Goal: Task Accomplishment & Management: Manage account settings

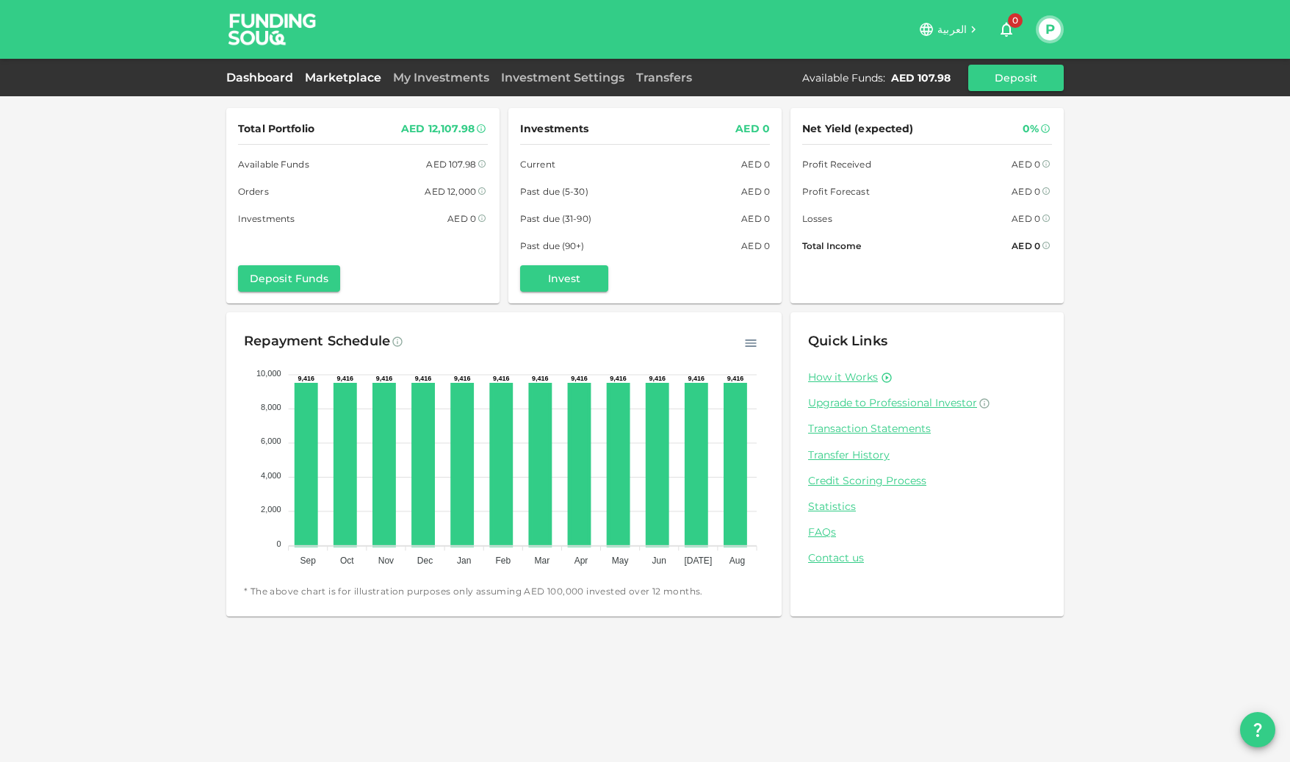
click at [345, 79] on link "Marketplace" at bounding box center [343, 78] width 88 height 14
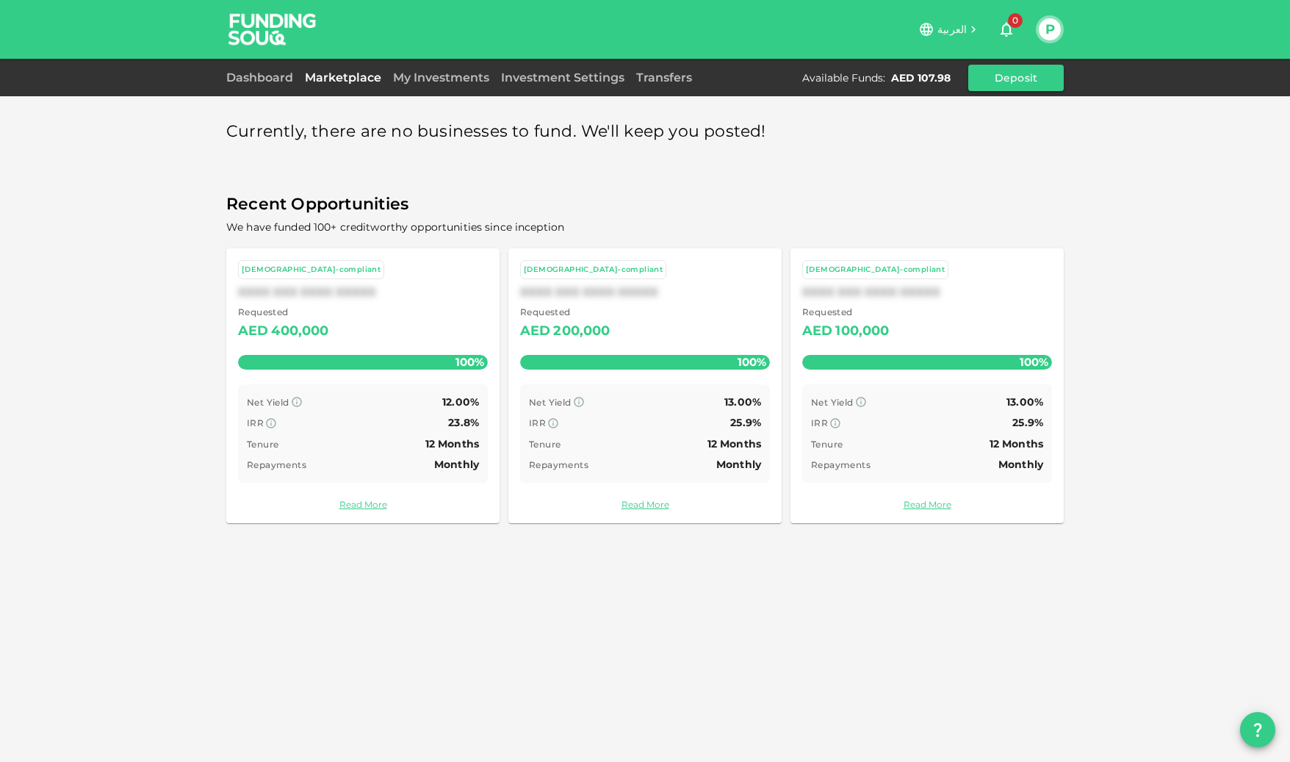
click at [426, 90] on div "Dashboard Marketplace My Investments Investment Settings Transfers Available Fu…" at bounding box center [645, 77] width 1290 height 37
click at [427, 78] on link "My Investments" at bounding box center [441, 78] width 108 height 14
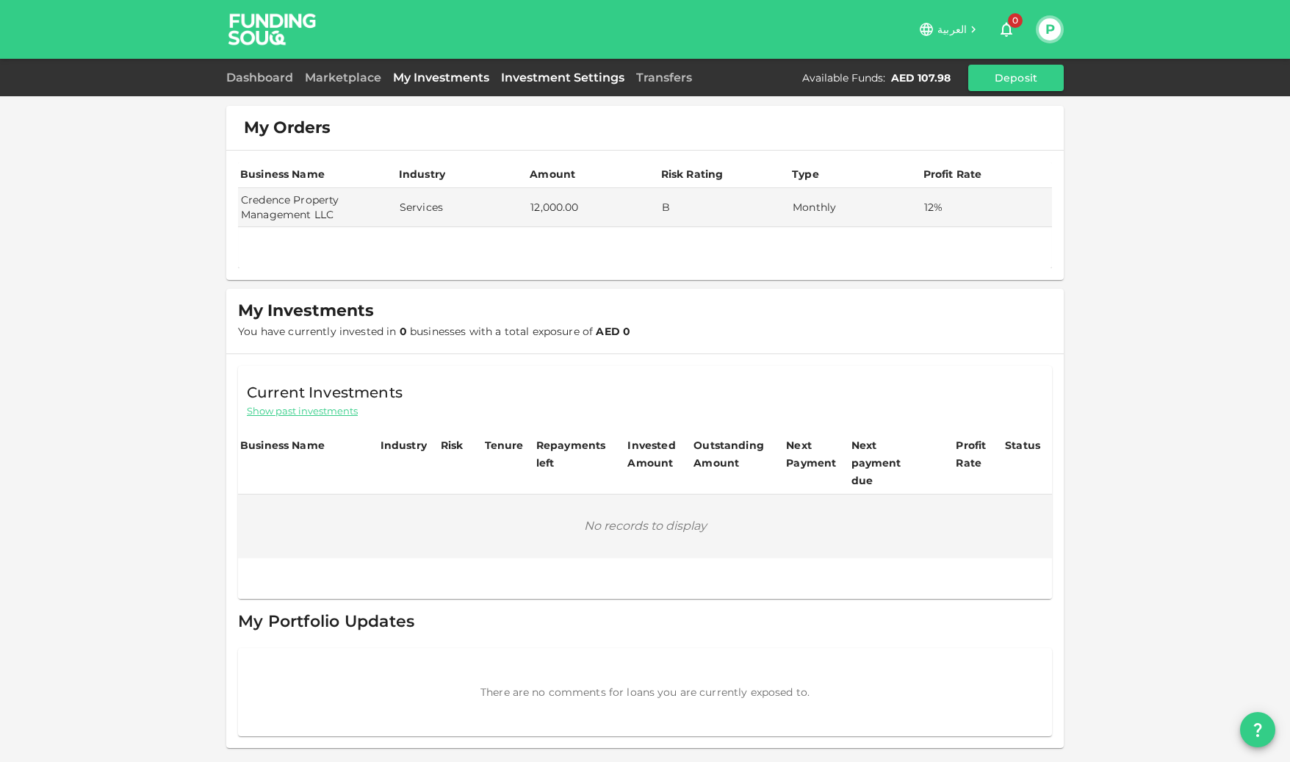
click at [527, 82] on link "Investment Settings" at bounding box center [562, 78] width 135 height 14
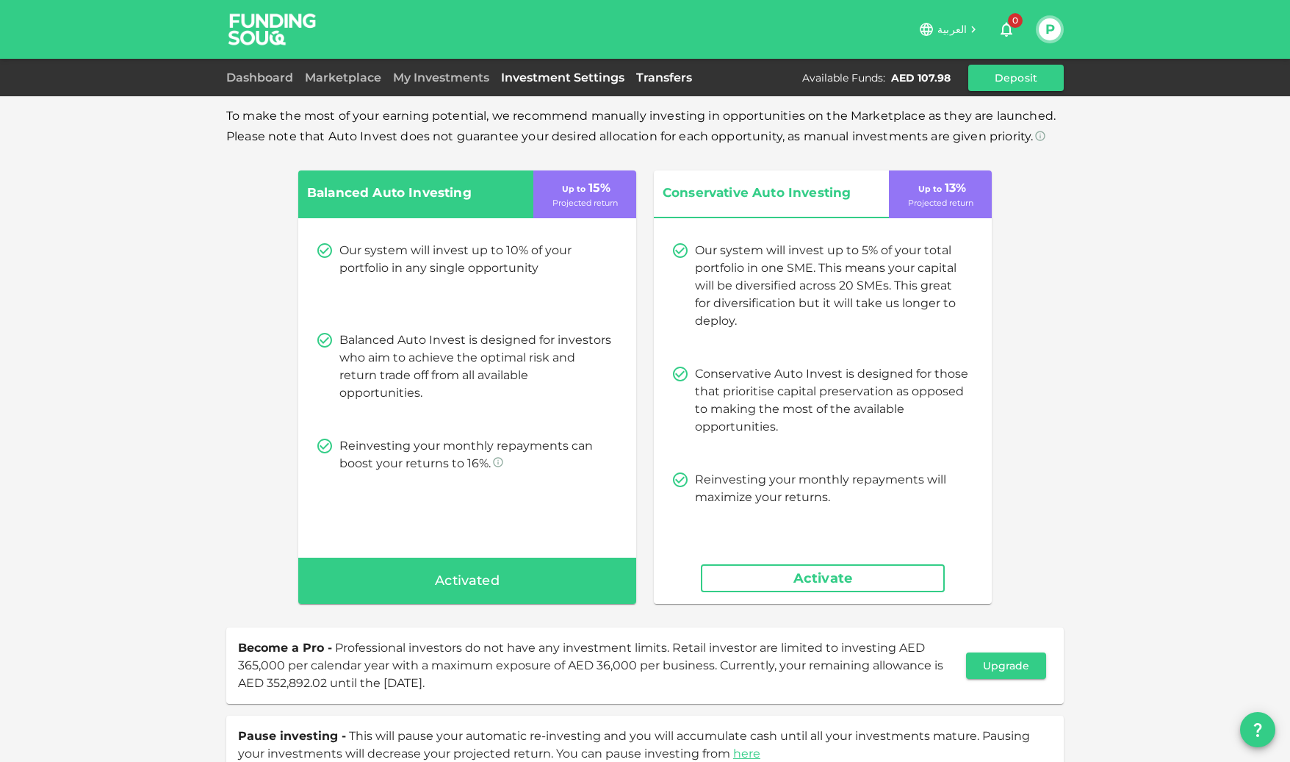
click at [669, 76] on link "Transfers" at bounding box center [664, 78] width 68 height 14
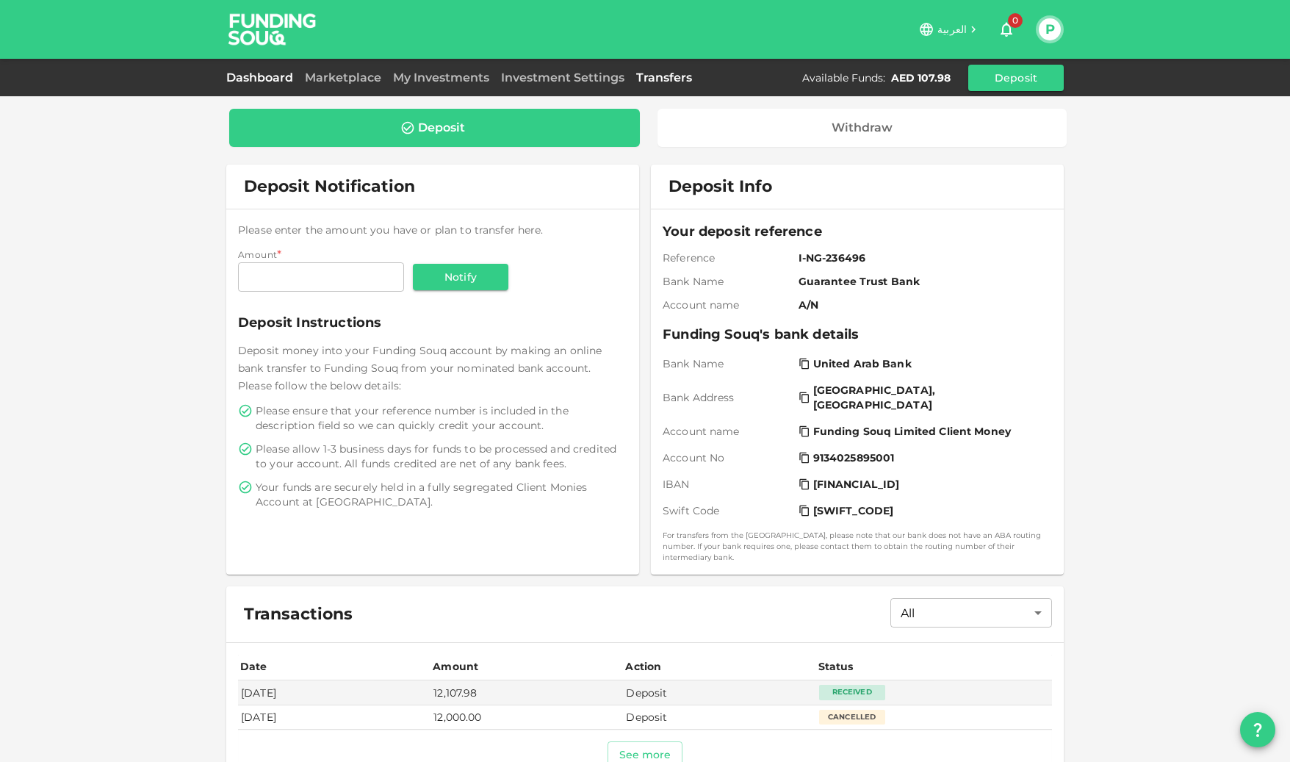
click at [275, 79] on link "Dashboard" at bounding box center [262, 78] width 73 height 14
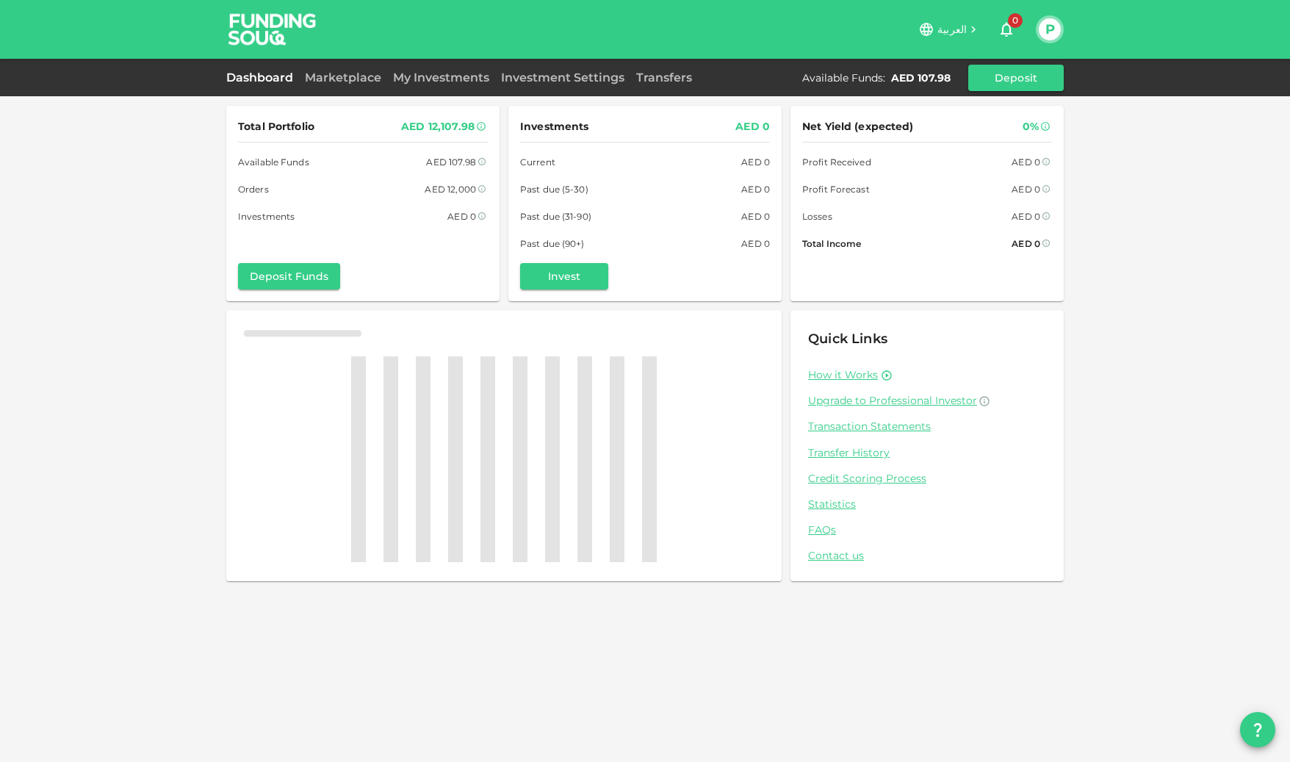
click at [1053, 33] on button "P" at bounding box center [1050, 29] width 22 height 22
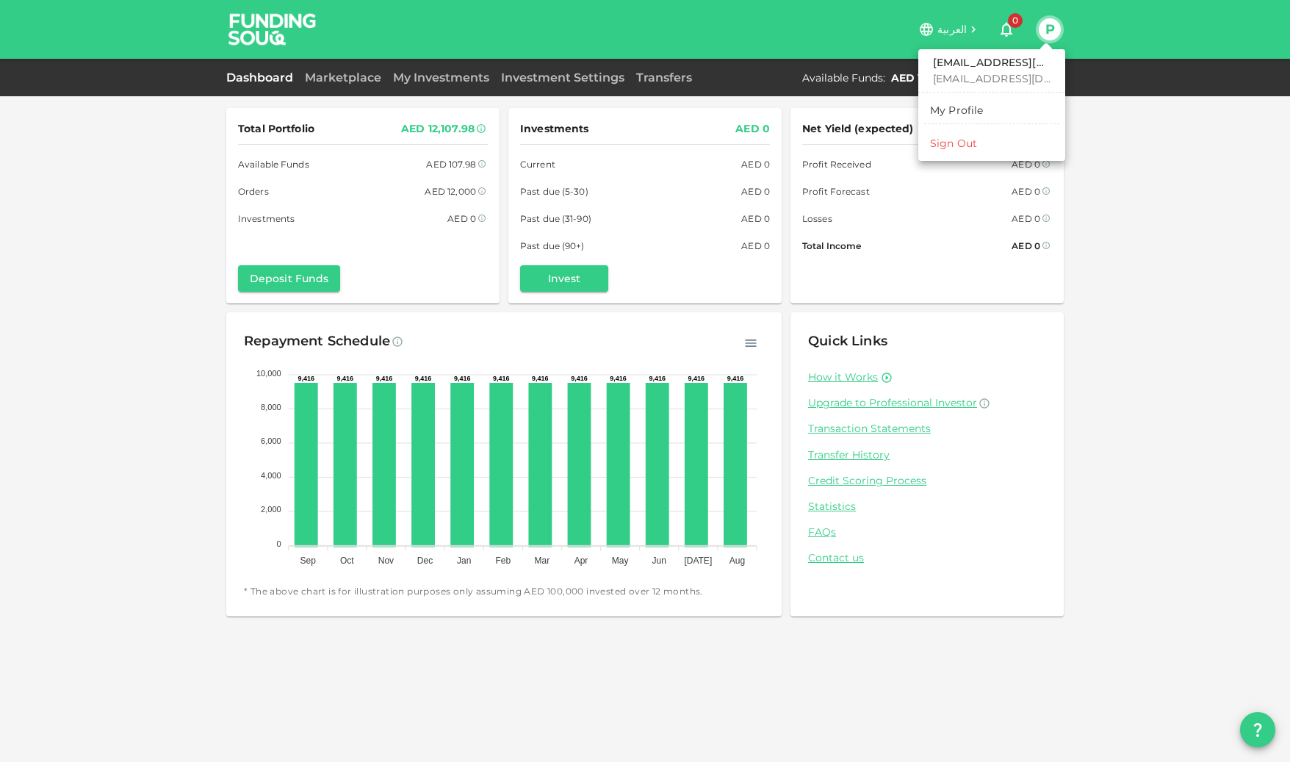
click at [1013, 113] on link "My Profile" at bounding box center [991, 110] width 135 height 24
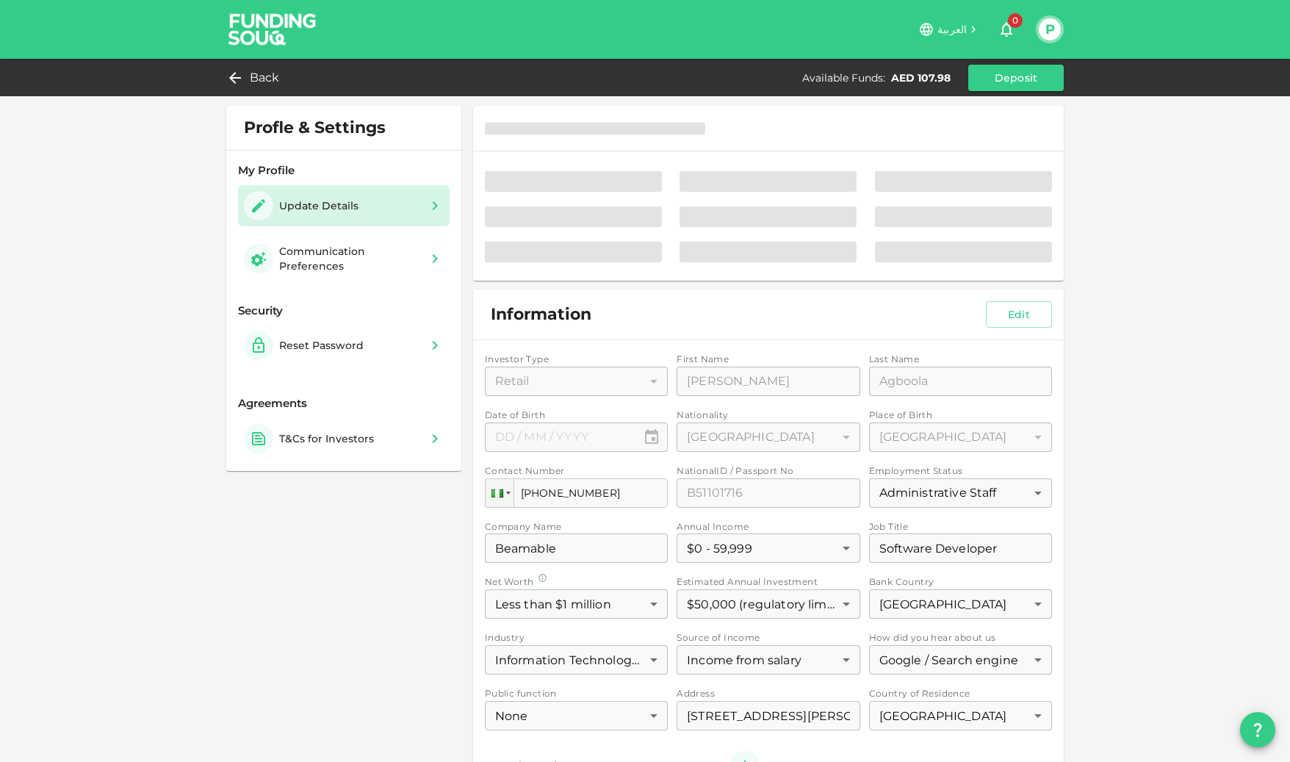
type input "⁦⁨[DATE]⁩⁩"
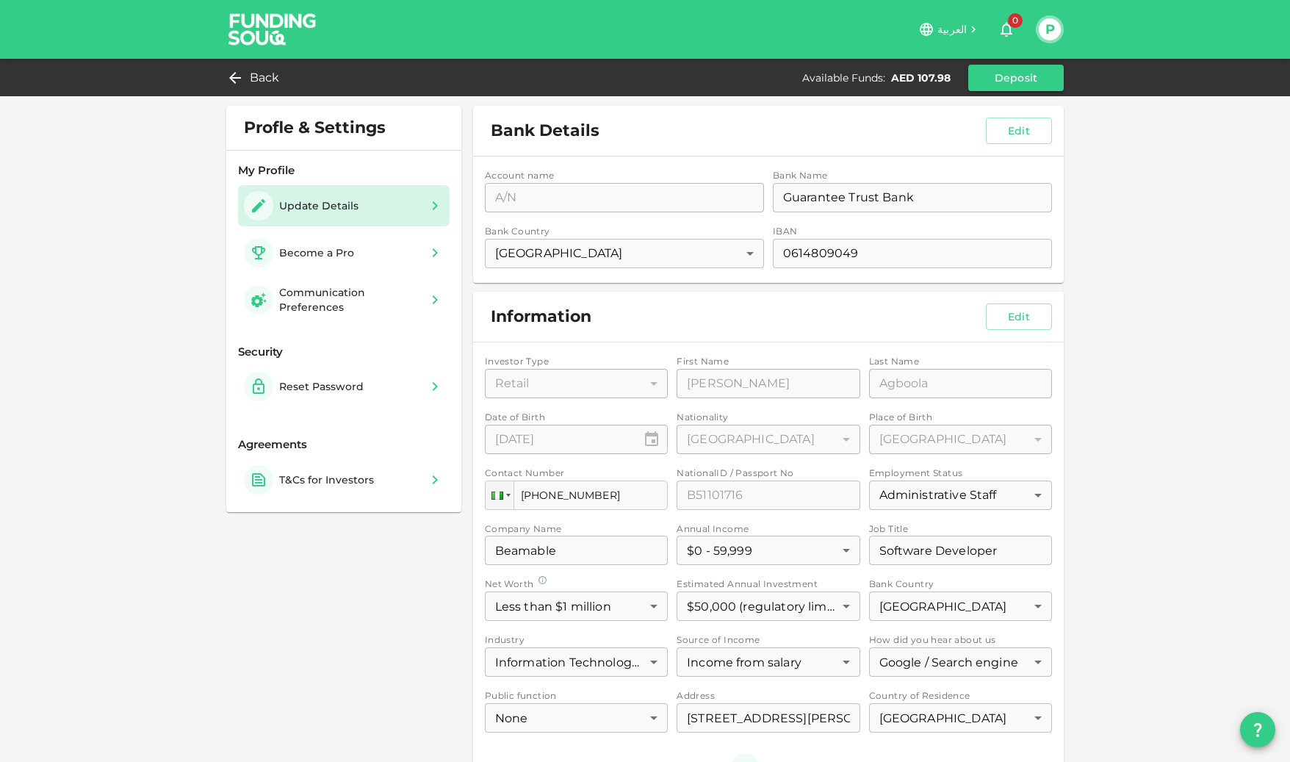
scroll to position [5, 0]
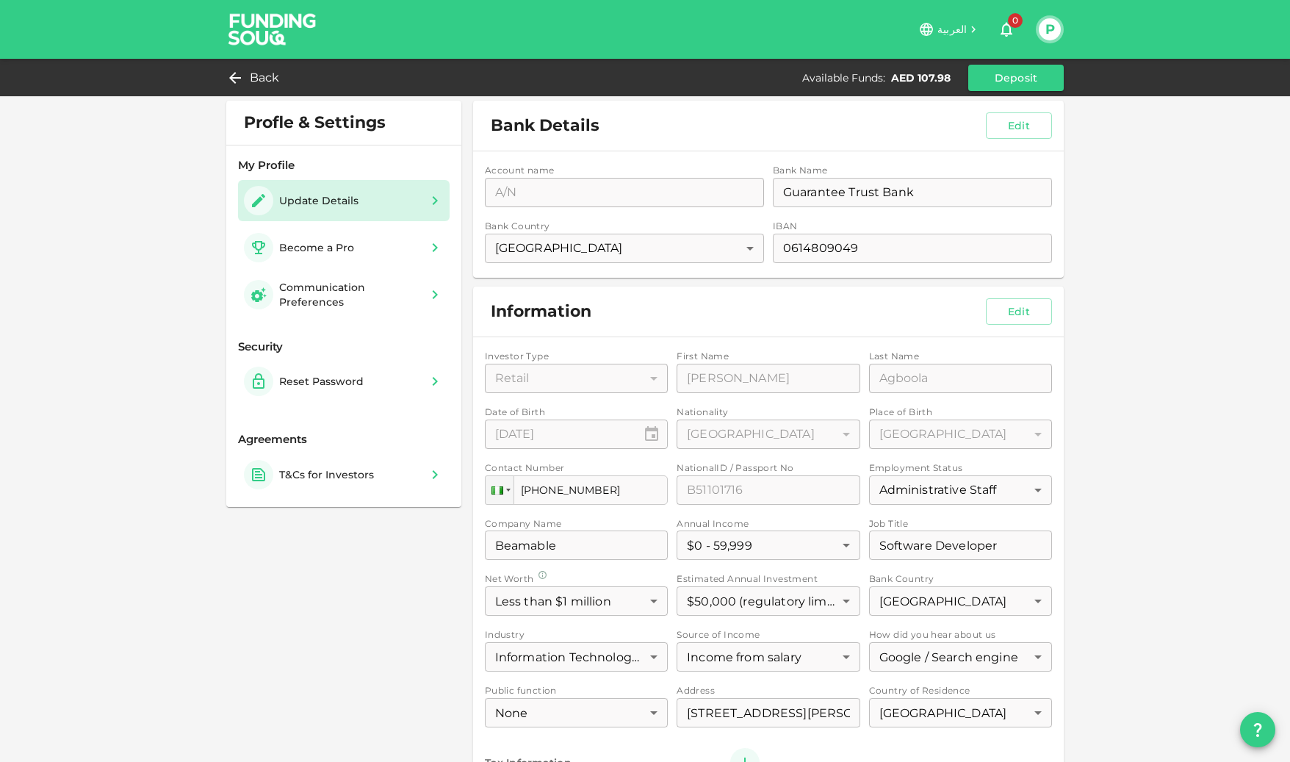
click at [554, 198] on div "Account name accountName A/N accountName Bank Name bankName Guarantee Trust Ban…" at bounding box center [768, 214] width 591 height 126
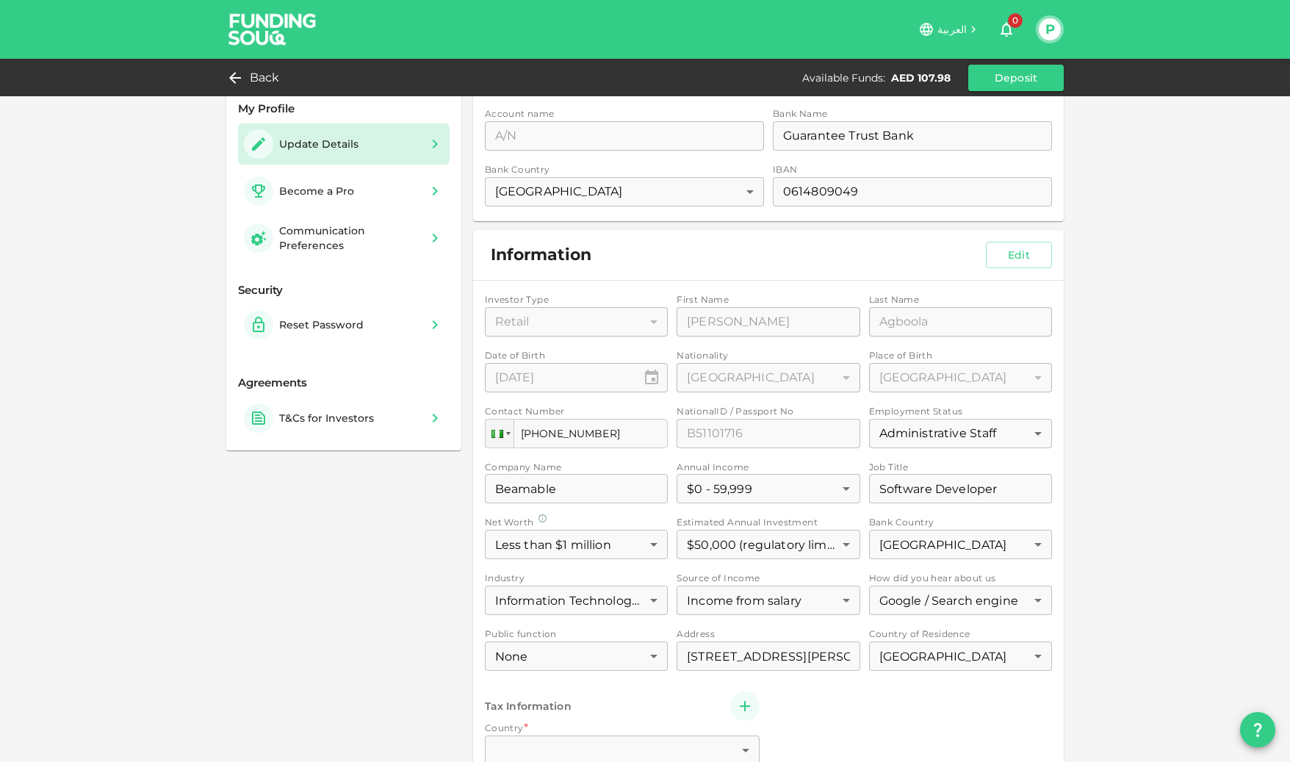
scroll to position [0, 0]
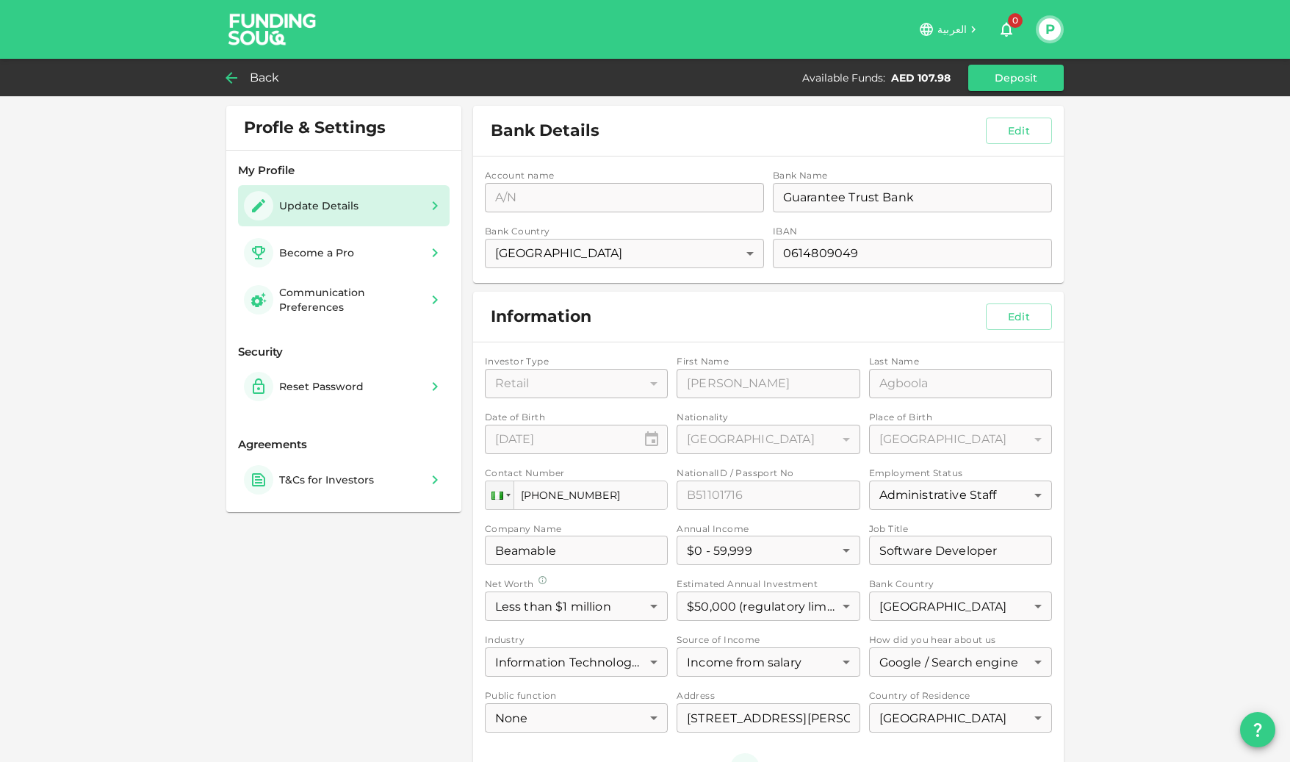
click at [262, 68] on span "Back" at bounding box center [265, 78] width 30 height 21
